Goal: Information Seeking & Learning: Learn about a topic

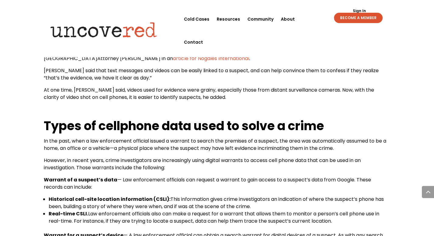
scroll to position [601, 0]
click at [98, 91] on span "At one time, [PERSON_NAME] said, videos used for evidence were grainy, especial…" at bounding box center [209, 93] width 330 height 14
click at [99, 91] on span "At one time, [PERSON_NAME] said, videos used for evidence were grainy, especial…" at bounding box center [209, 93] width 330 height 14
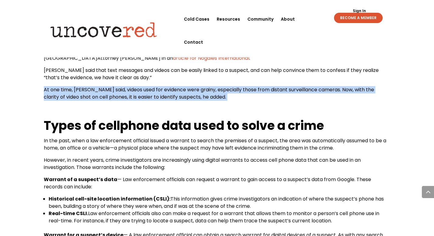
click at [99, 91] on span "At one time, [PERSON_NAME] said, videos used for evidence were grainy, especial…" at bounding box center [209, 93] width 330 height 14
click at [104, 95] on p "At one time, [PERSON_NAME] said, videos used for evidence were grainy, especial…" at bounding box center [217, 95] width 346 height 19
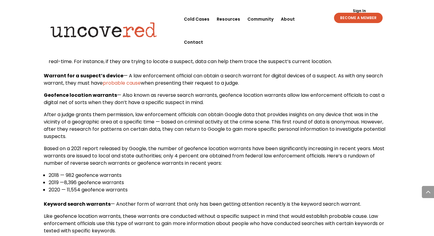
scroll to position [763, 0]
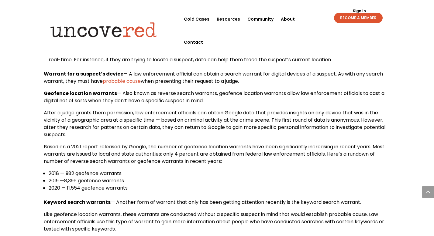
click at [286, 90] on span "— Also known as reverse search warrants, geofence location warrants allow law e…" at bounding box center [214, 97] width 341 height 14
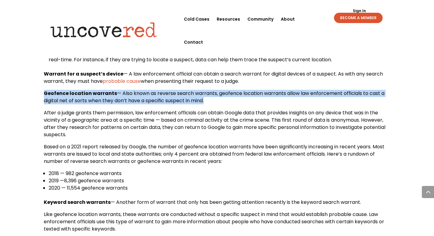
click at [286, 90] on span "— Also known as reverse search warrants, geofence location warrants allow law e…" at bounding box center [214, 97] width 341 height 14
click at [280, 93] on p "Geofence location warrants — Also known as reverse search warrants, geofence lo…" at bounding box center [217, 99] width 346 height 19
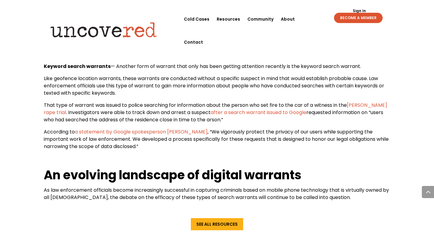
scroll to position [898, 0]
